Goal: Find specific page/section: Find specific page/section

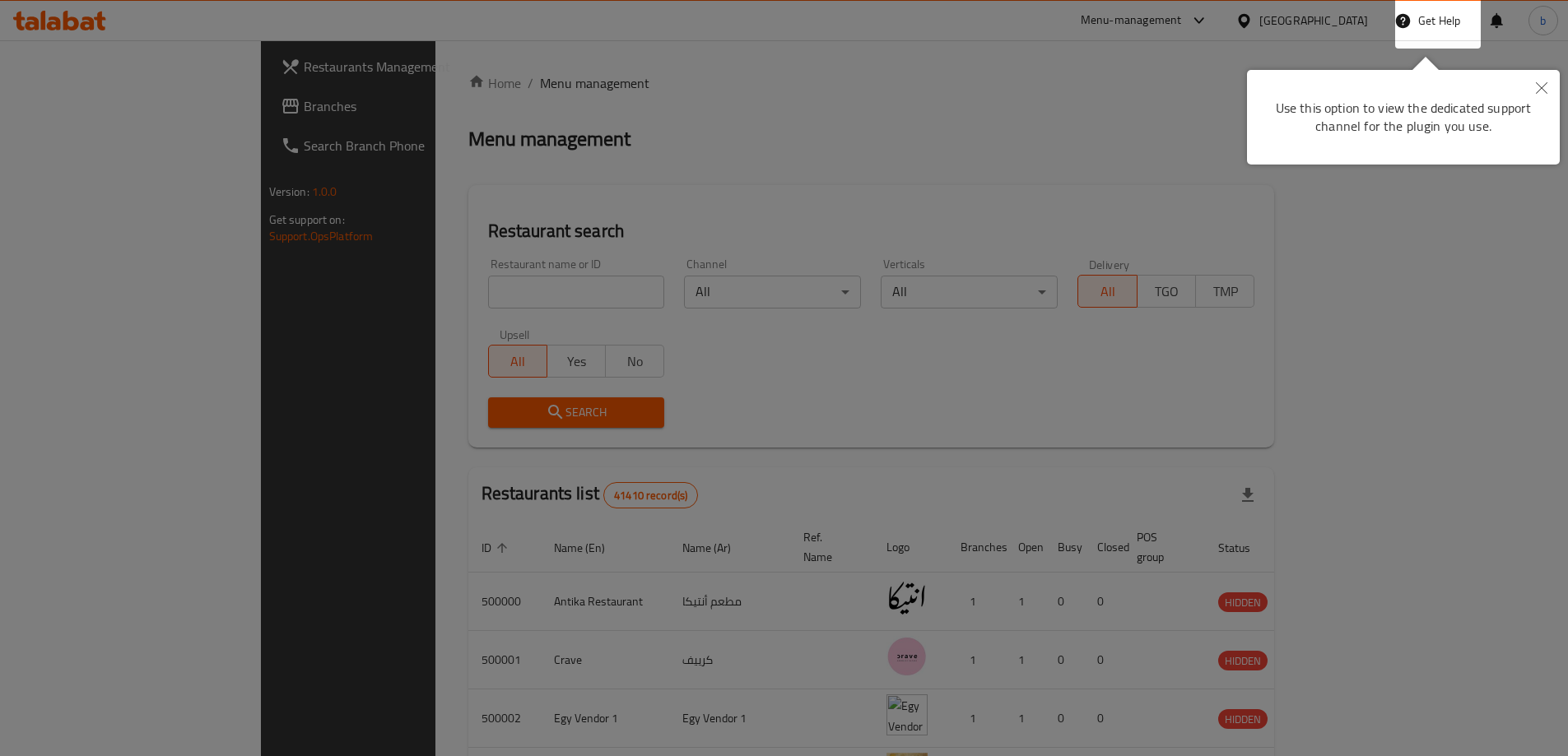
click at [1548, 85] on button "Close" at bounding box center [1542, 89] width 36 height 38
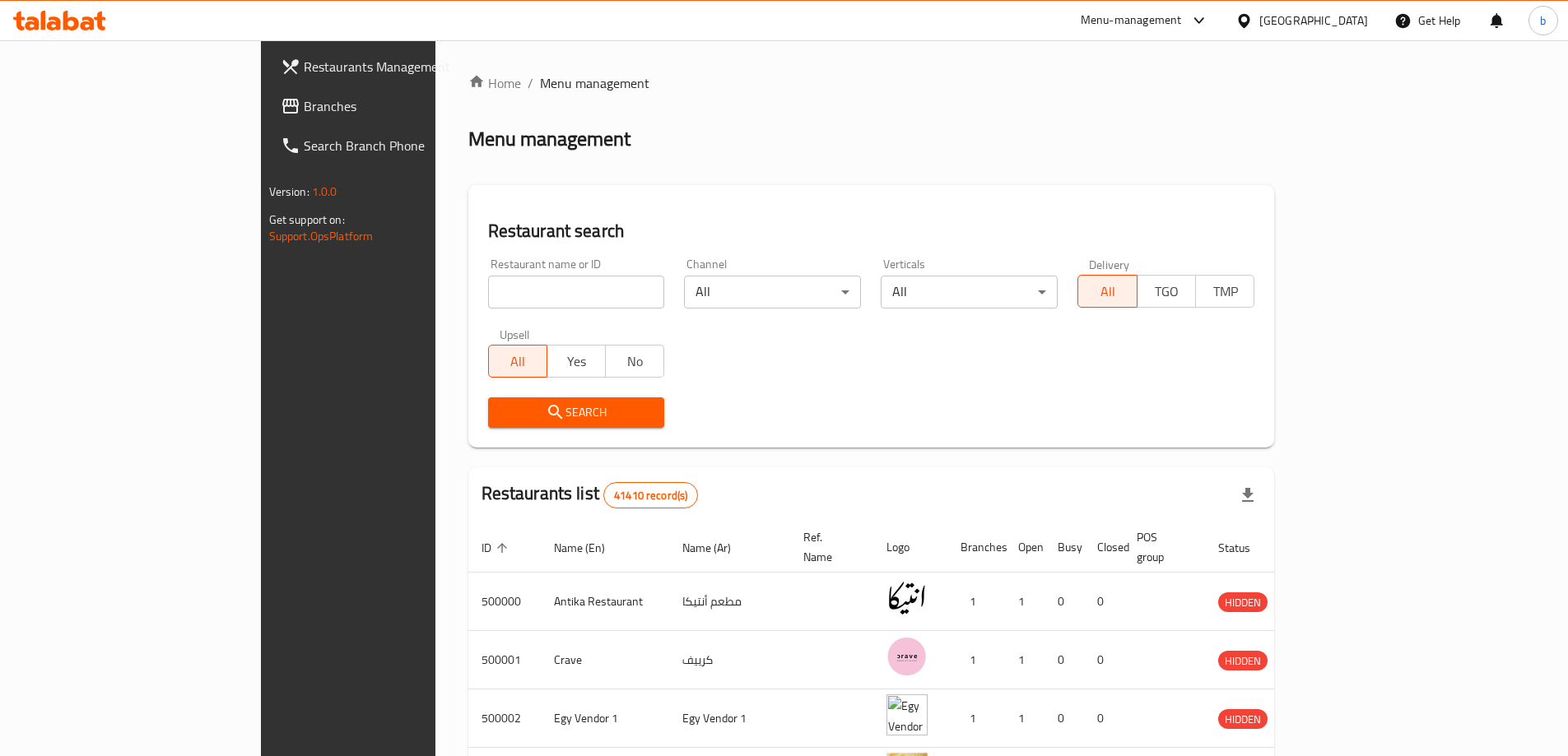
click at [303, 106] on span "Branches" at bounding box center [406, 107] width 206 height 20
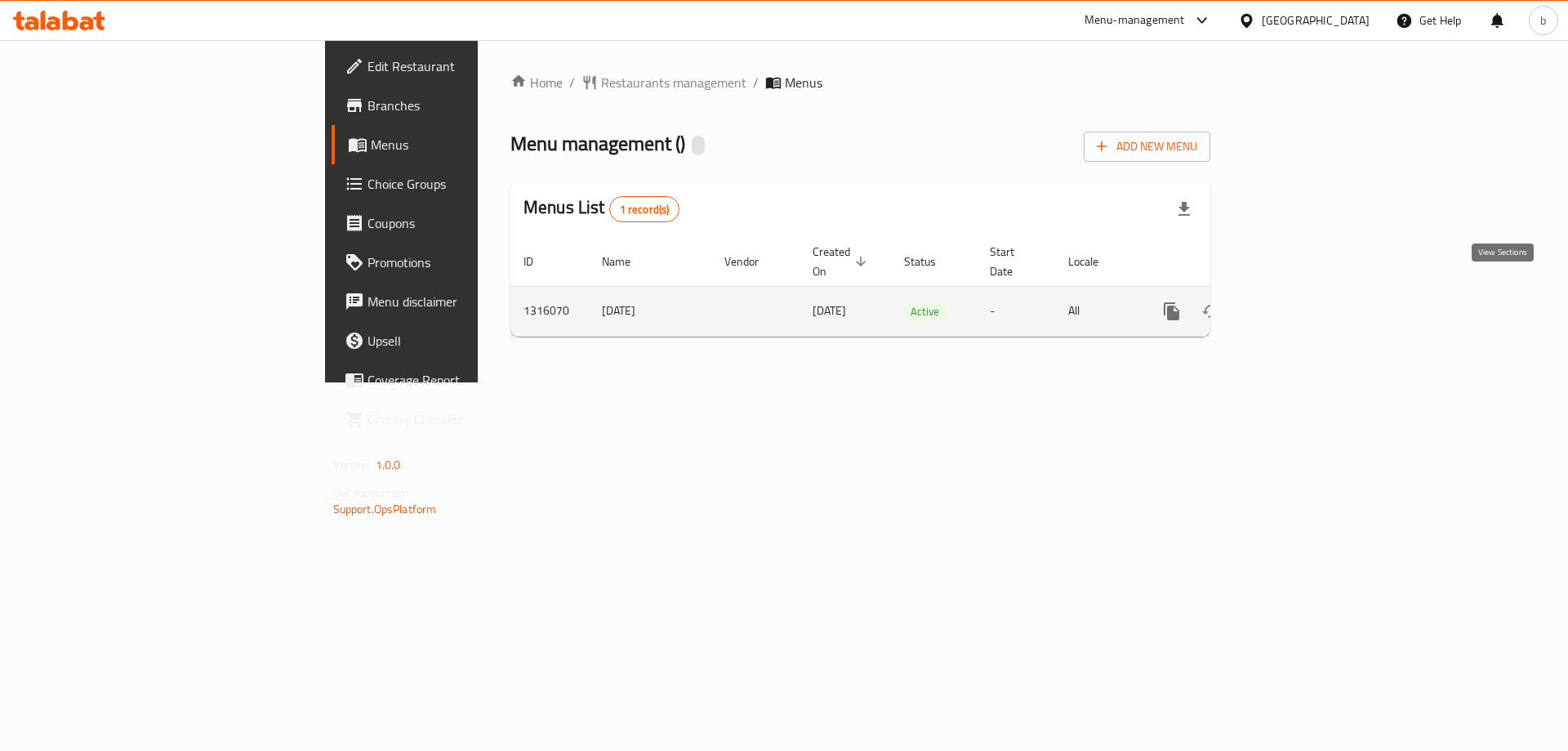
click at [1297, 304] on icon "enhanced table" at bounding box center [1289, 311] width 14 height 14
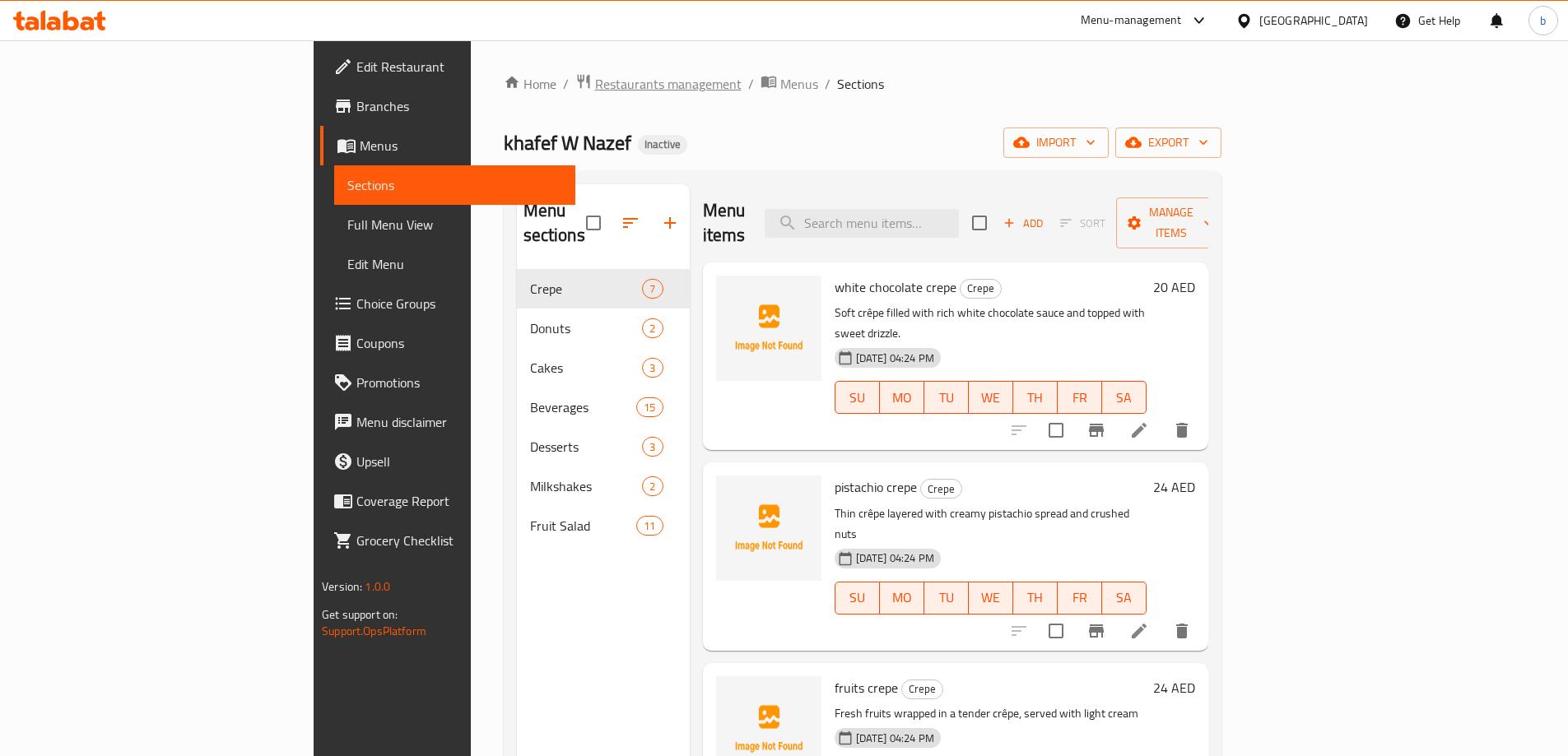
click at [595, 86] on span "Restaurants management" at bounding box center [668, 84] width 147 height 20
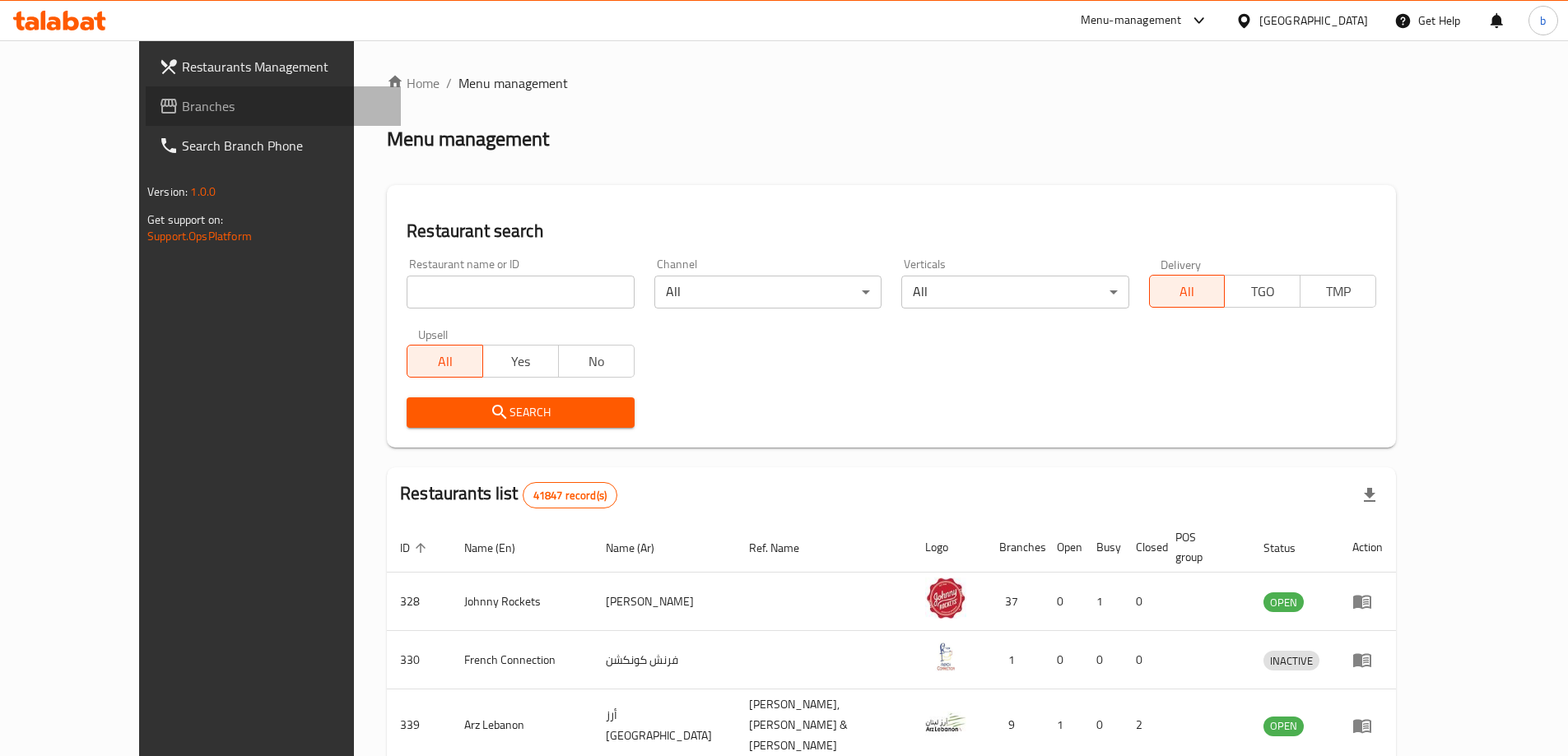
click at [146, 119] on link "Branches" at bounding box center [273, 106] width 255 height 39
